Goal: Transaction & Acquisition: Subscribe to service/newsletter

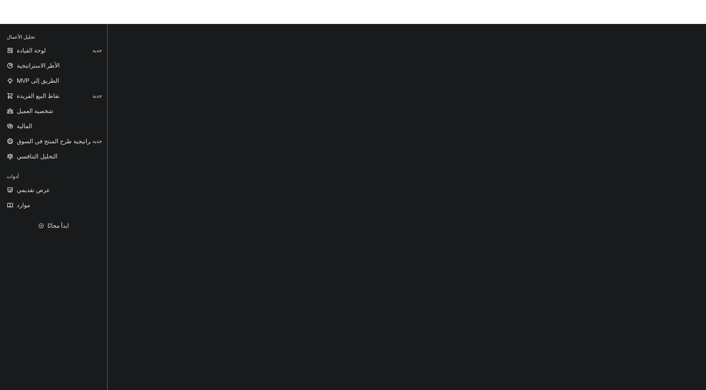
click at [24, 126] on font "المالية" at bounding box center [25, 125] width 16 height 7
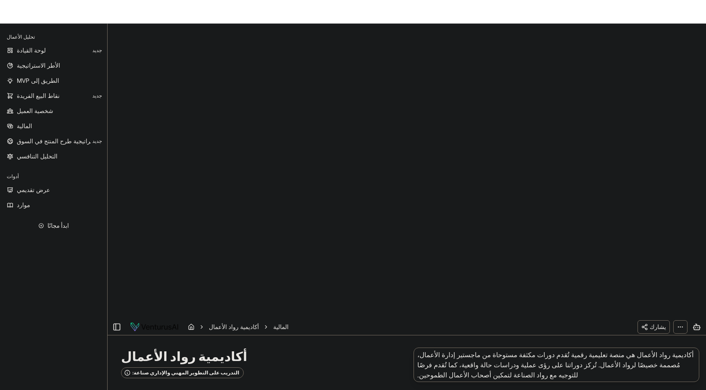
scroll to position [418, 0]
click at [60, 226] on font "ابدأ مجانًا" at bounding box center [57, 225] width 21 height 7
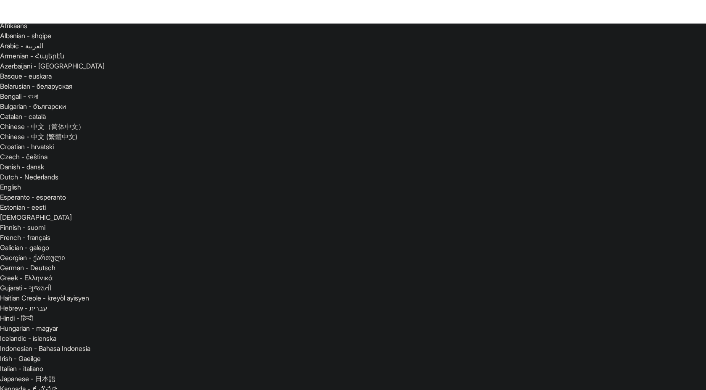
scroll to position [46, 0]
